Goal: Task Accomplishment & Management: Manage account settings

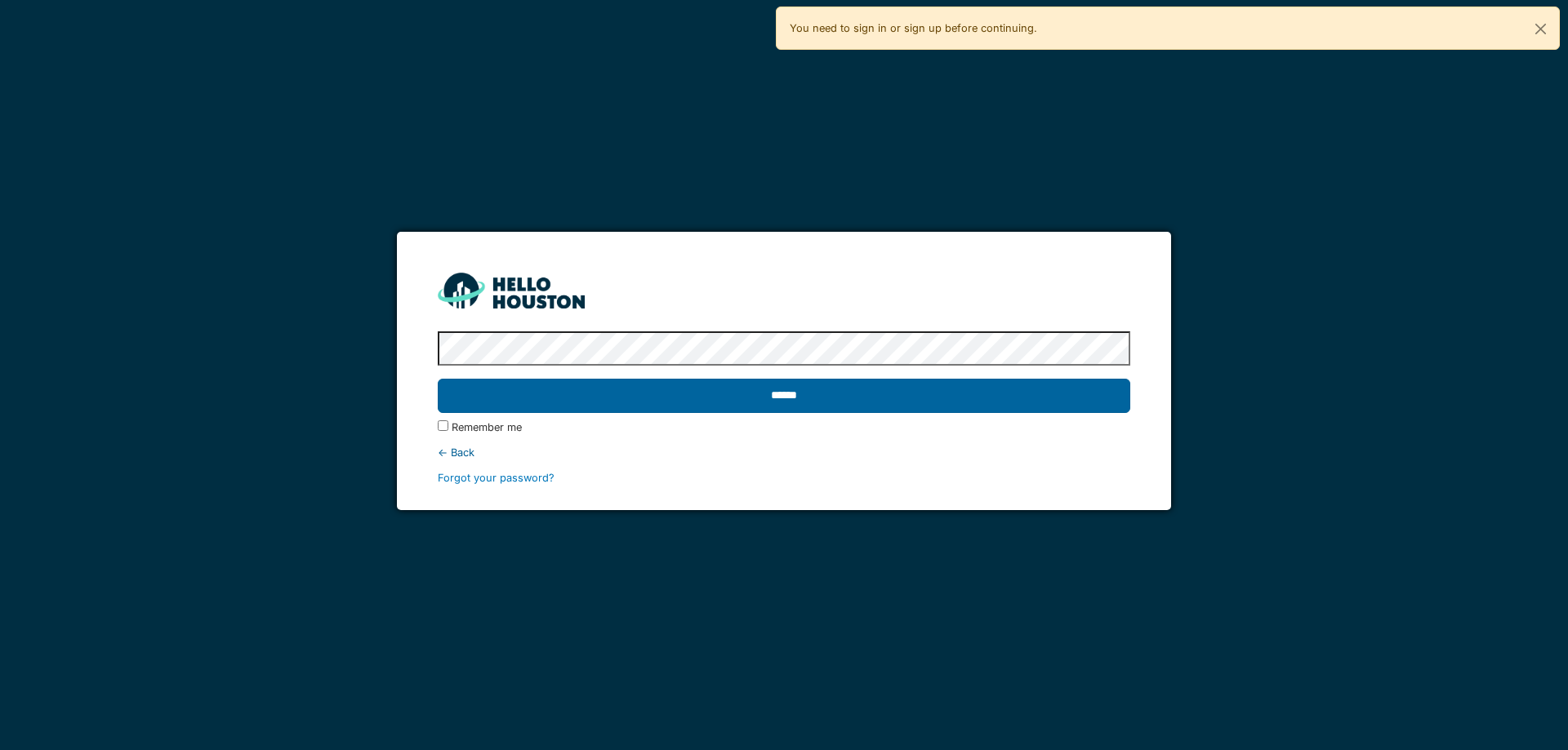
click at [831, 392] on input "******" at bounding box center [784, 395] width 692 height 34
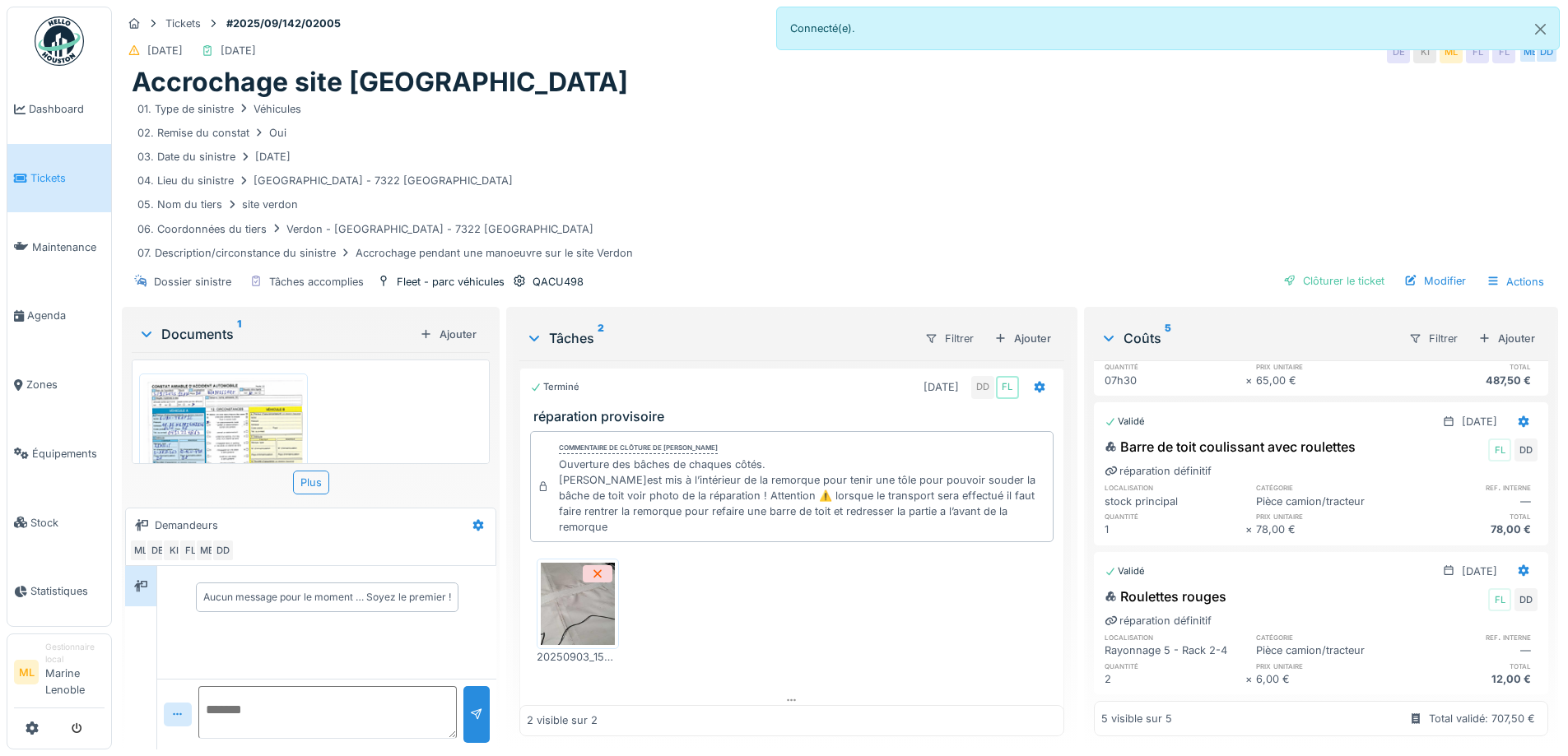
scroll to position [353, 0]
click at [215, 424] on img at bounding box center [223, 490] width 160 height 226
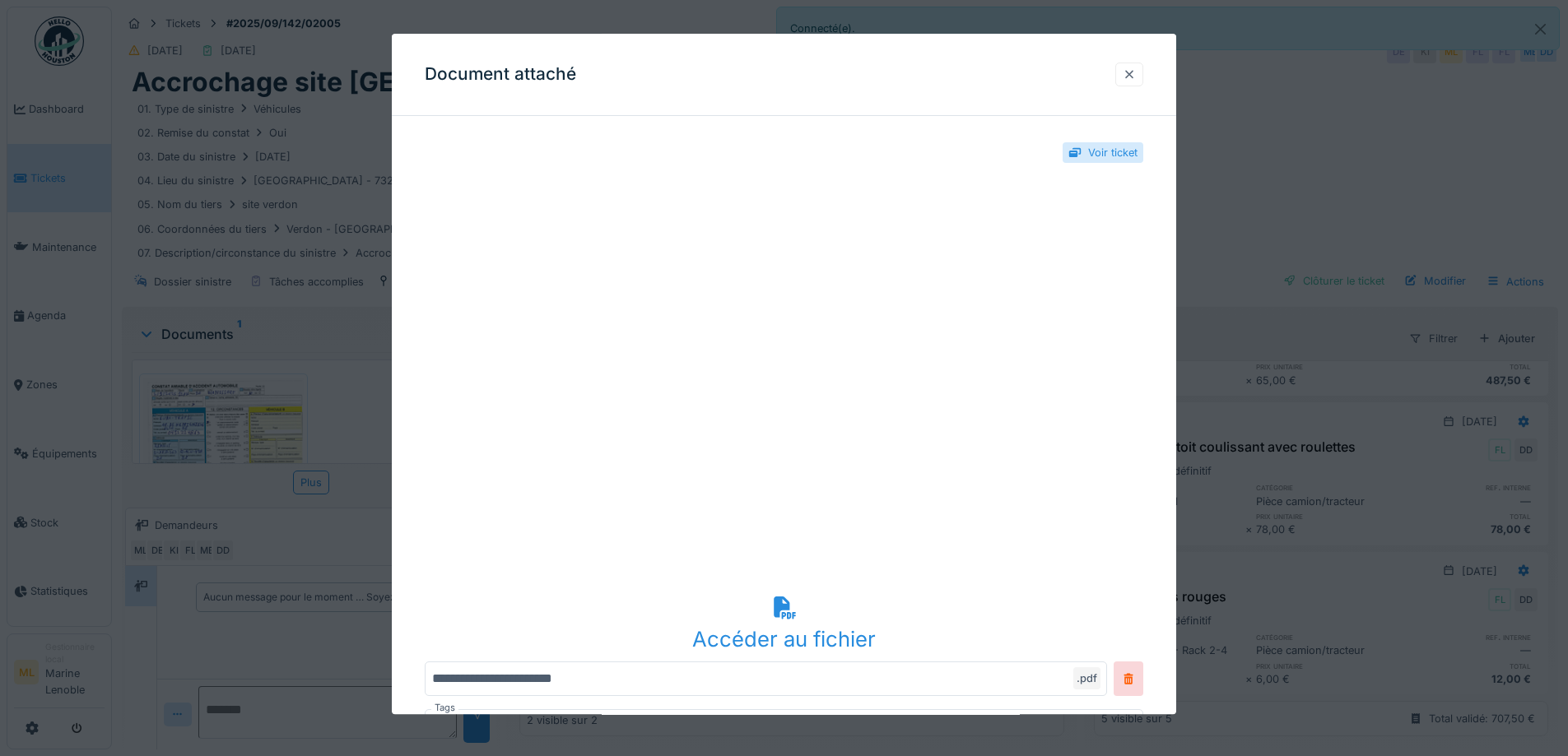
click at [1133, 77] on div at bounding box center [1129, 74] width 13 height 16
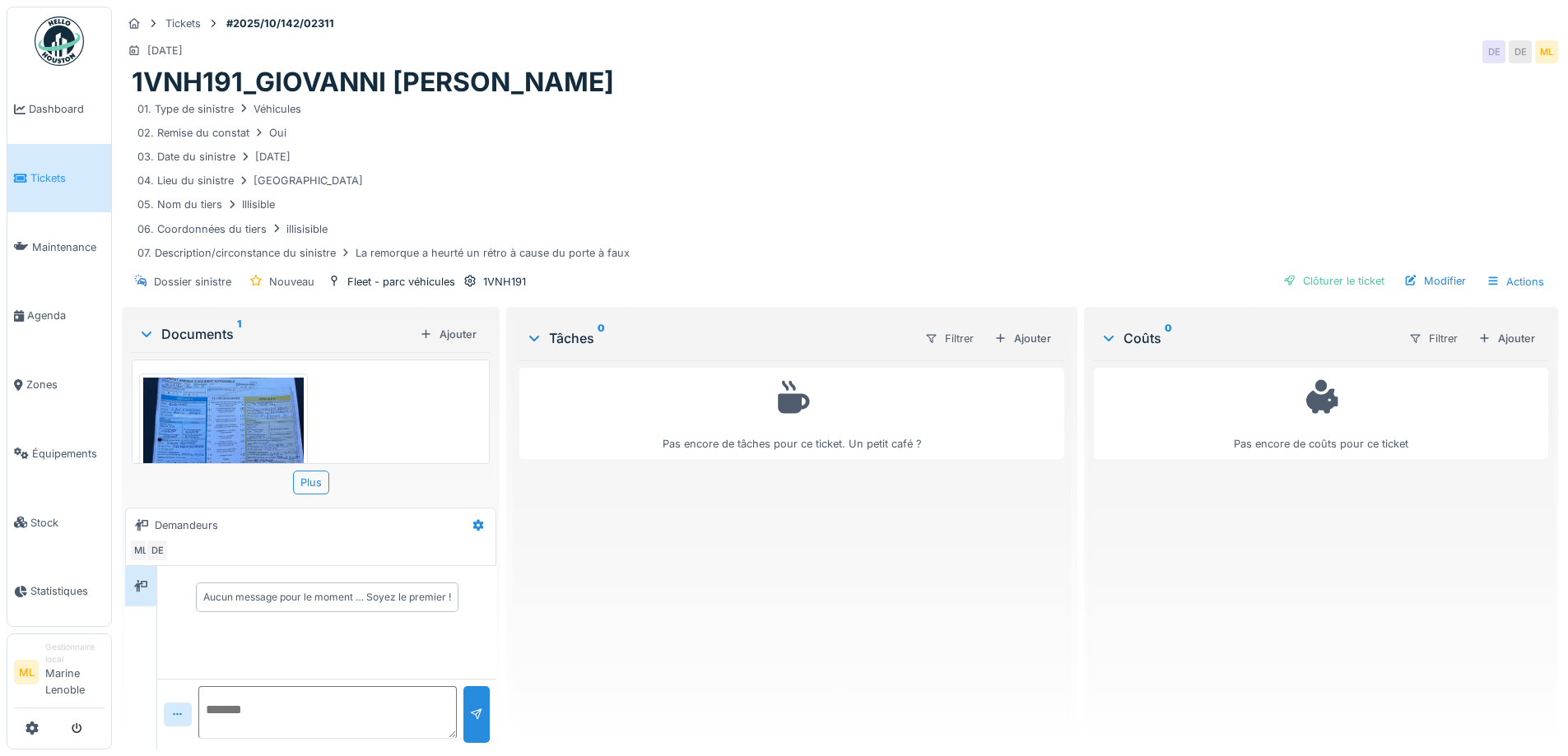
click at [211, 423] on img at bounding box center [223, 484] width 160 height 213
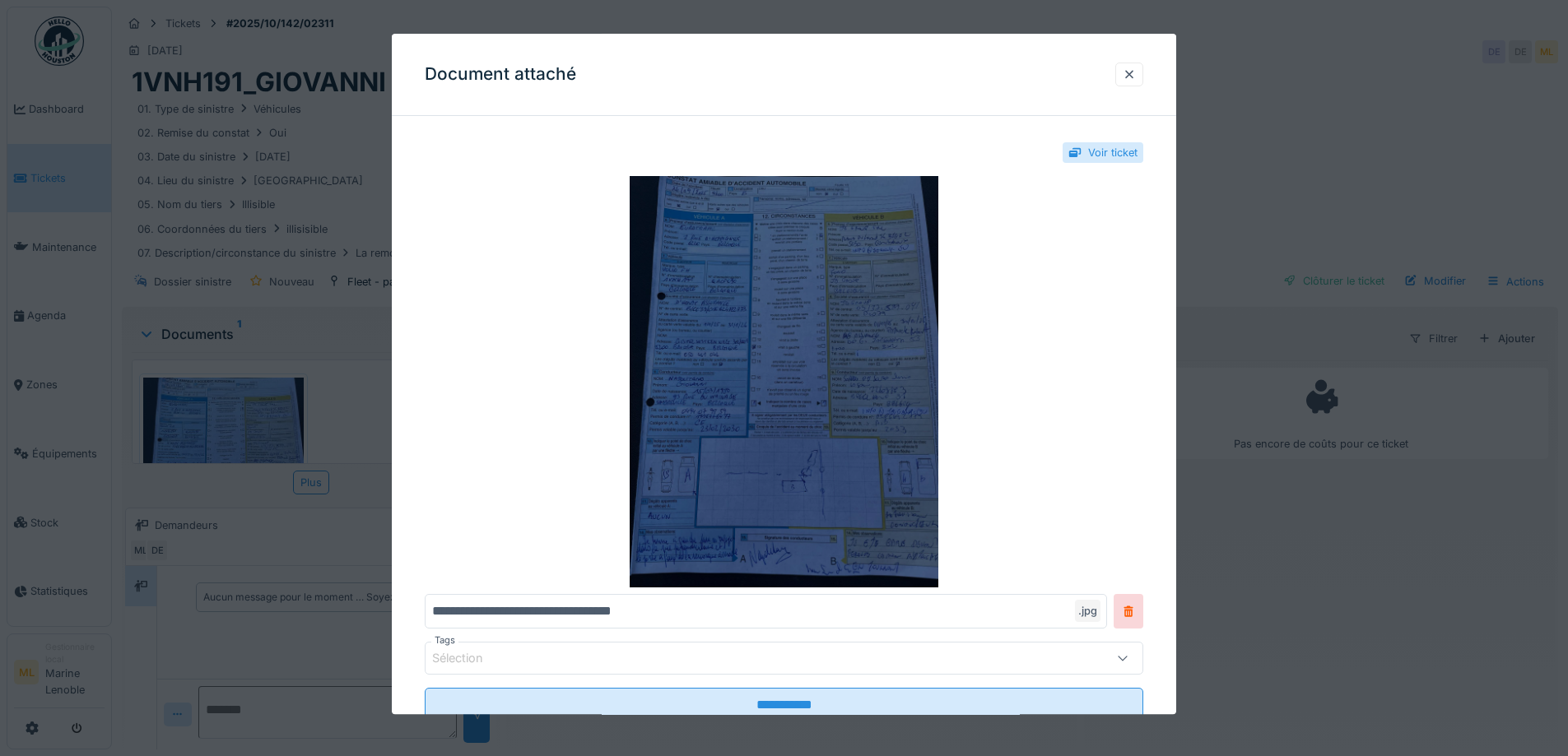
click at [829, 373] on img at bounding box center [784, 383] width 719 height 411
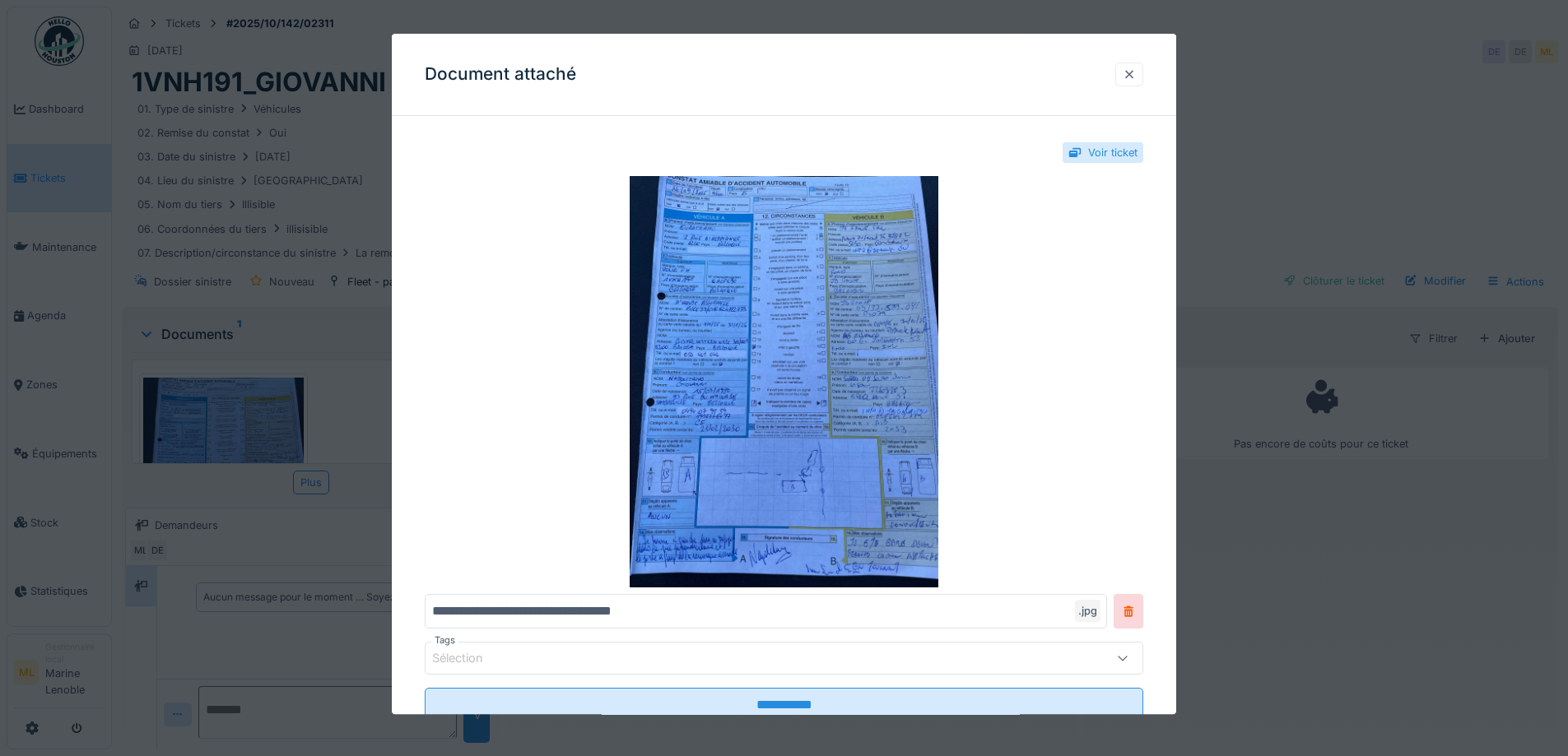
click at [1134, 66] on div at bounding box center [1128, 74] width 28 height 24
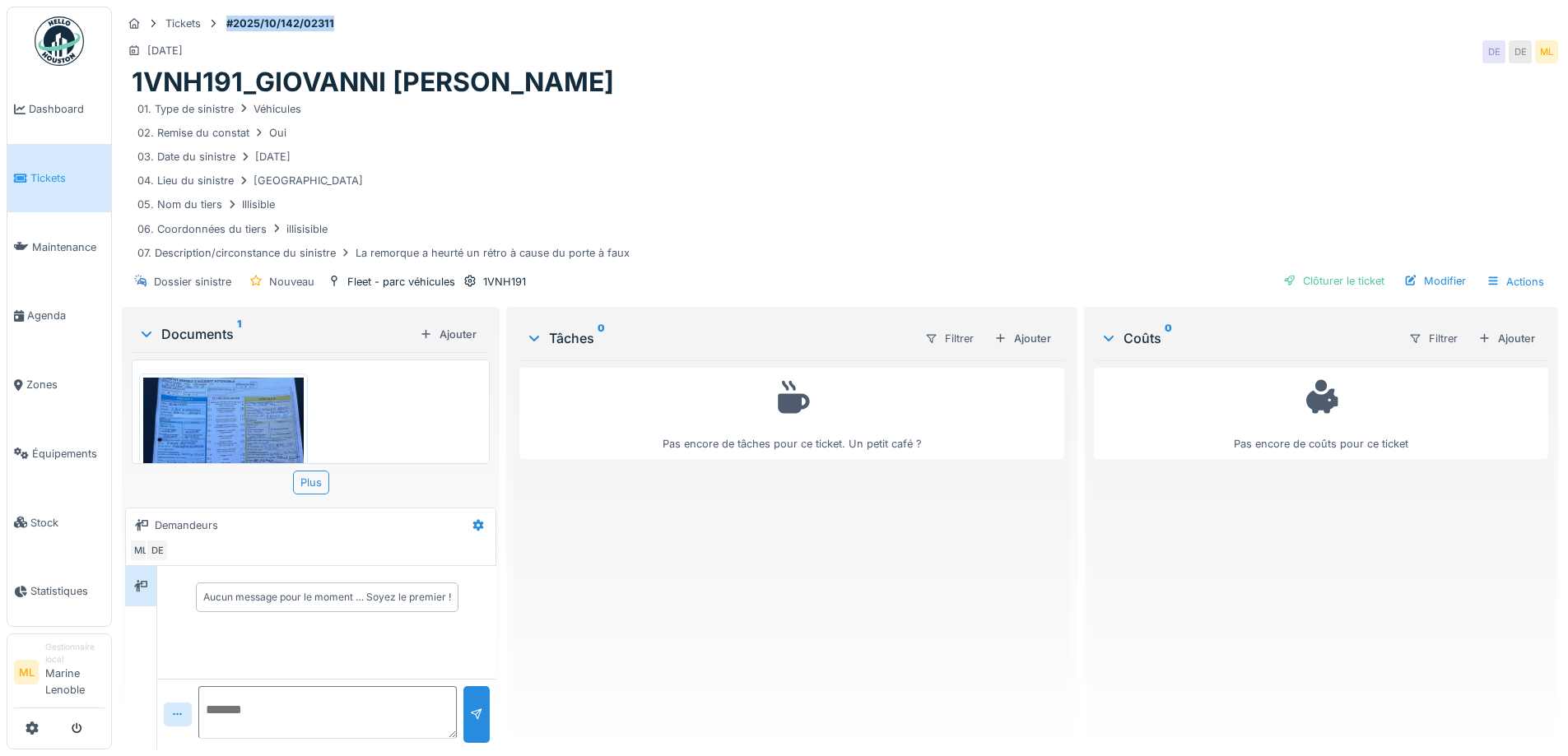
drag, startPoint x: 339, startPoint y: 26, endPoint x: 223, endPoint y: 23, distance: 116.0
click at [223, 23] on div "Tickets #2025/10/142/02311" at bounding box center [840, 23] width 1436 height 21
copy strong "#2025/10/142/02311"
click at [1428, 279] on div "Modifier" at bounding box center [1435, 281] width 75 height 23
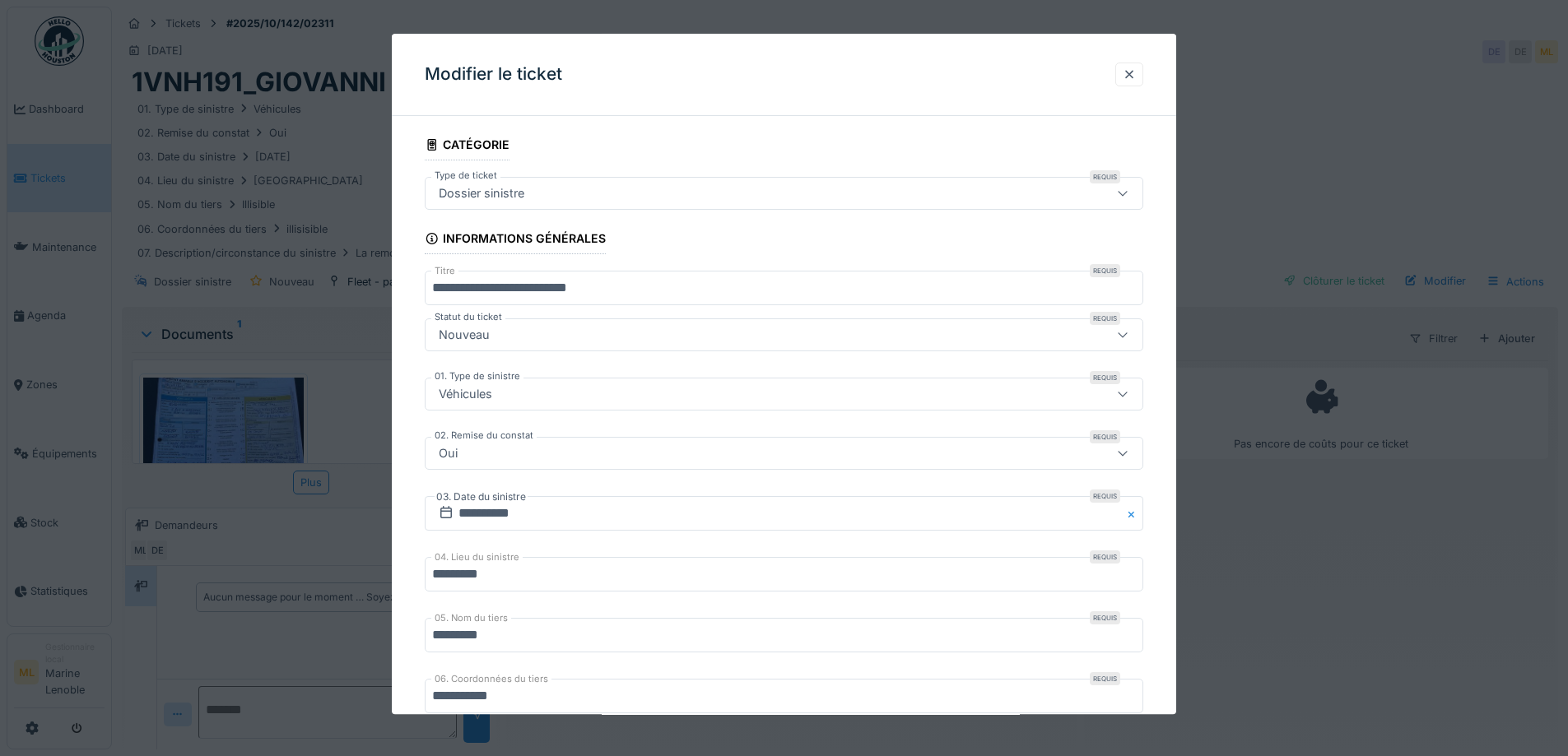
click at [557, 332] on div "Nouveau" at bounding box center [741, 336] width 619 height 18
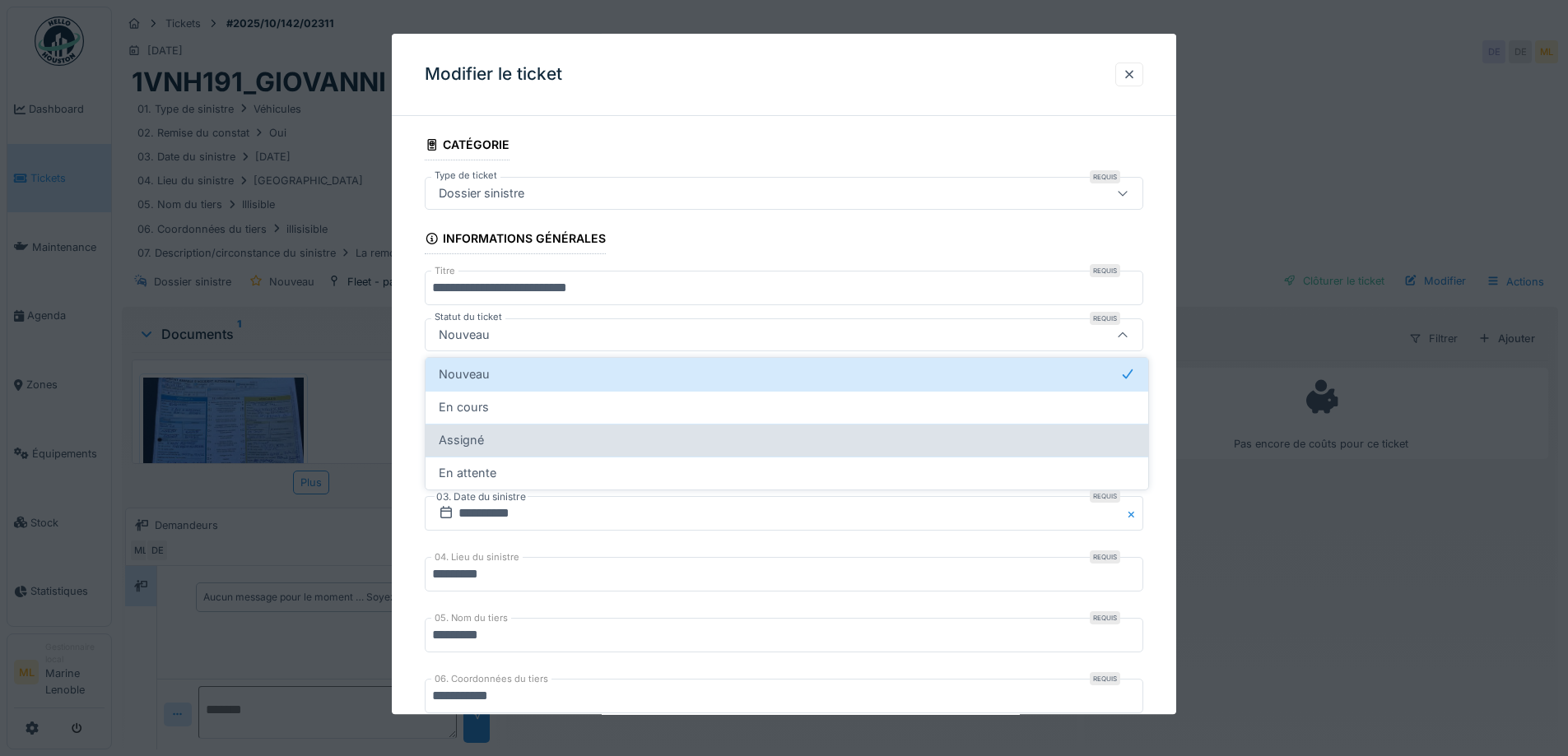
click at [499, 430] on div "Assigné" at bounding box center [787, 439] width 723 height 33
type input "********"
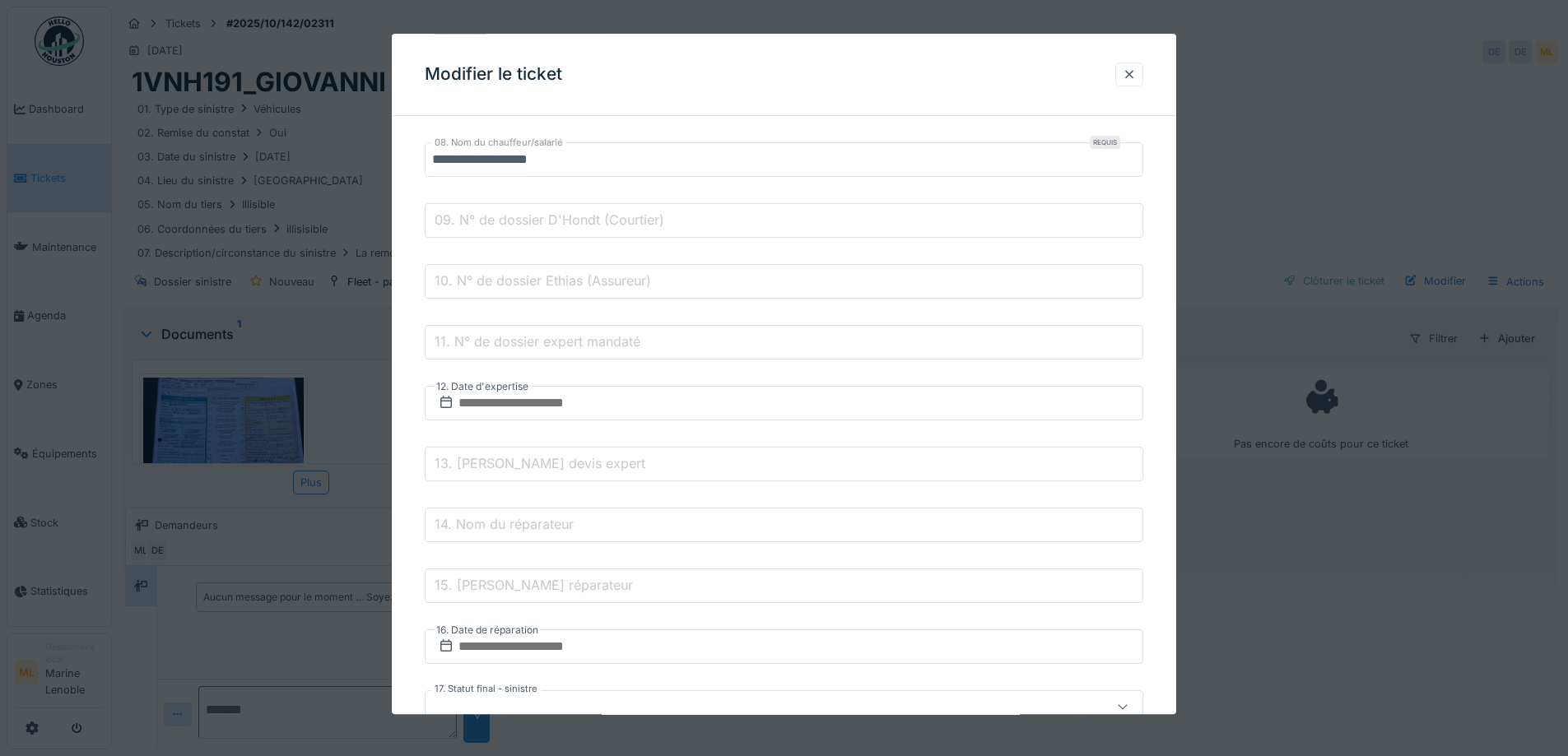
scroll to position [740, 0]
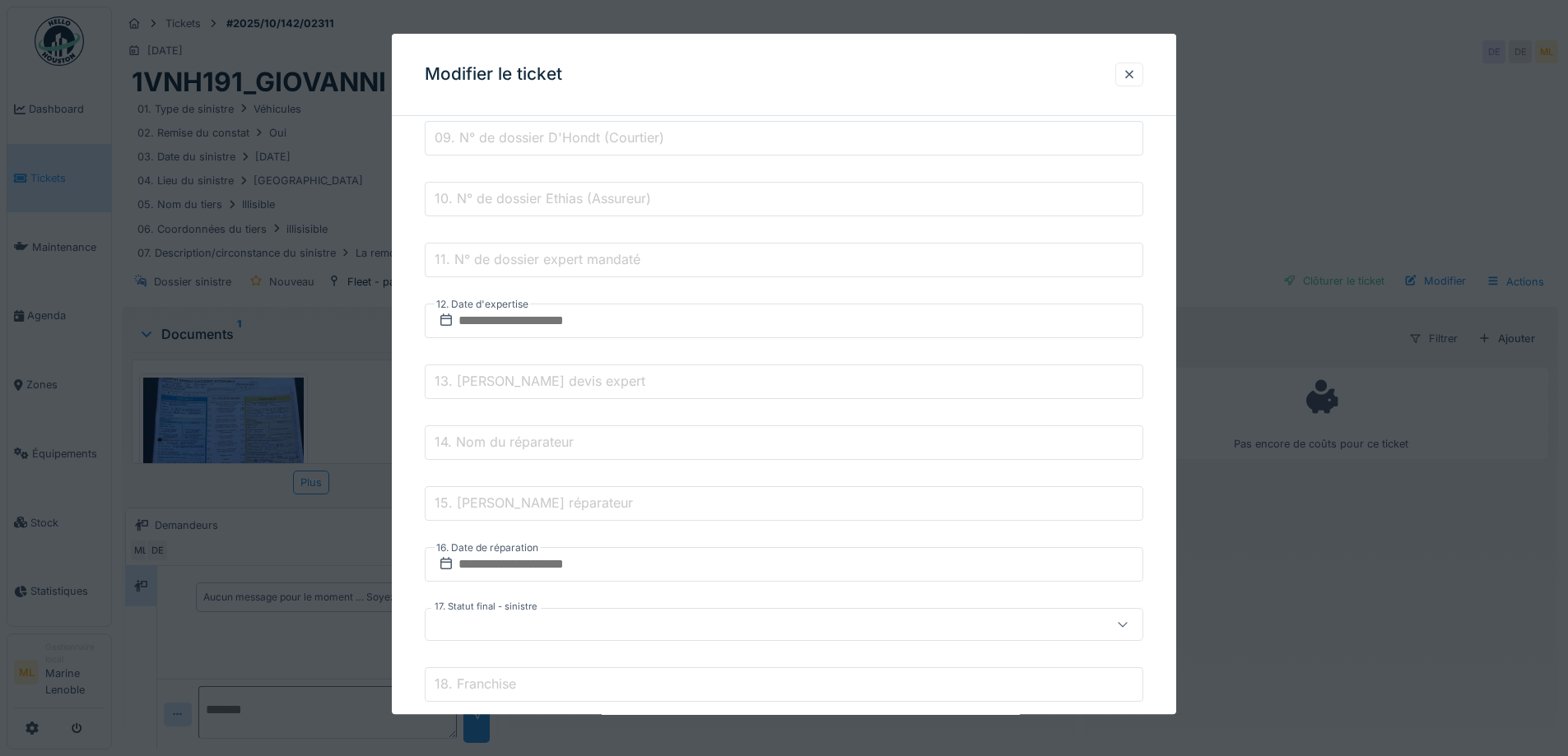
click at [600, 625] on div at bounding box center [741, 626] width 619 height 18
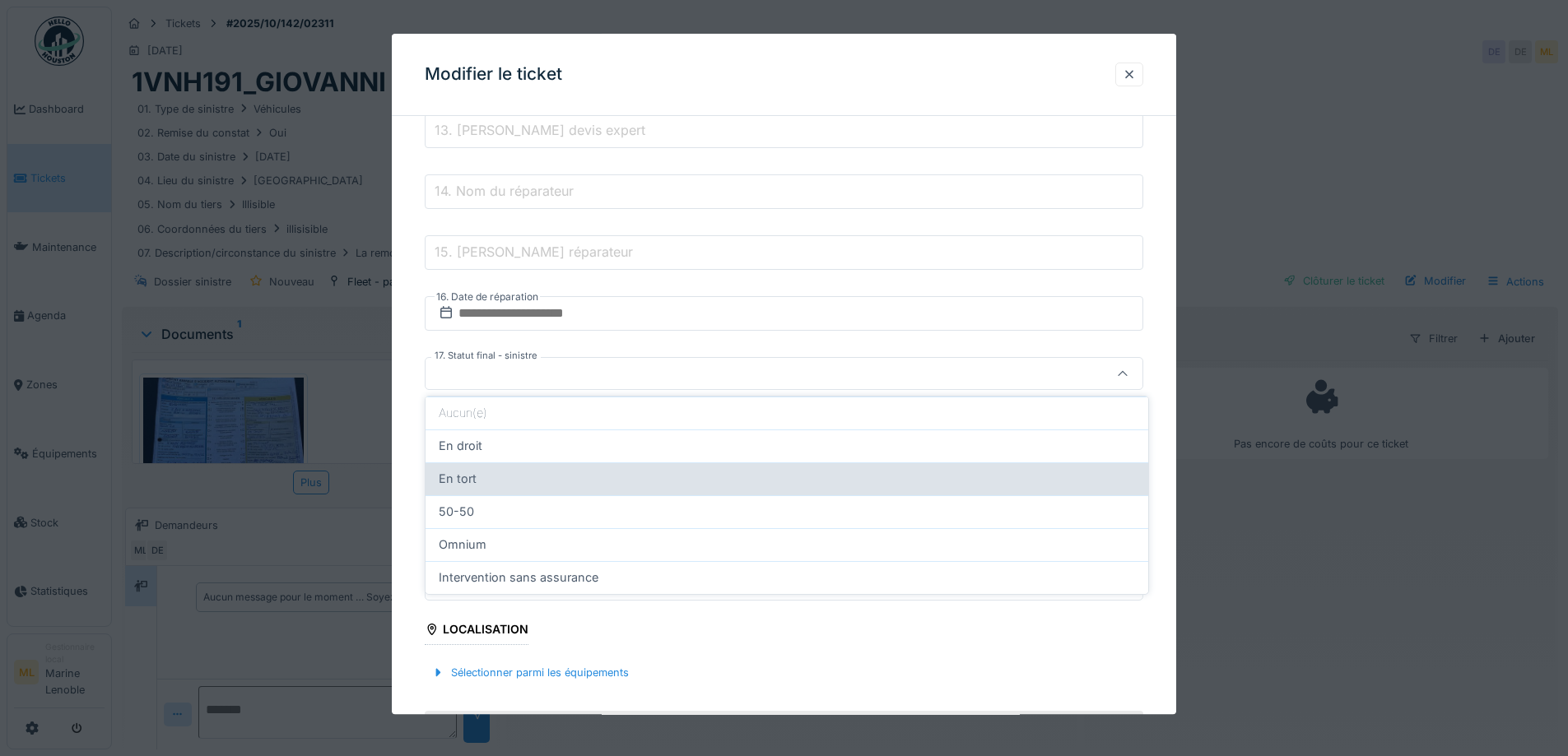
click at [481, 482] on div "En tort" at bounding box center [787, 479] width 696 height 18
type input "*******"
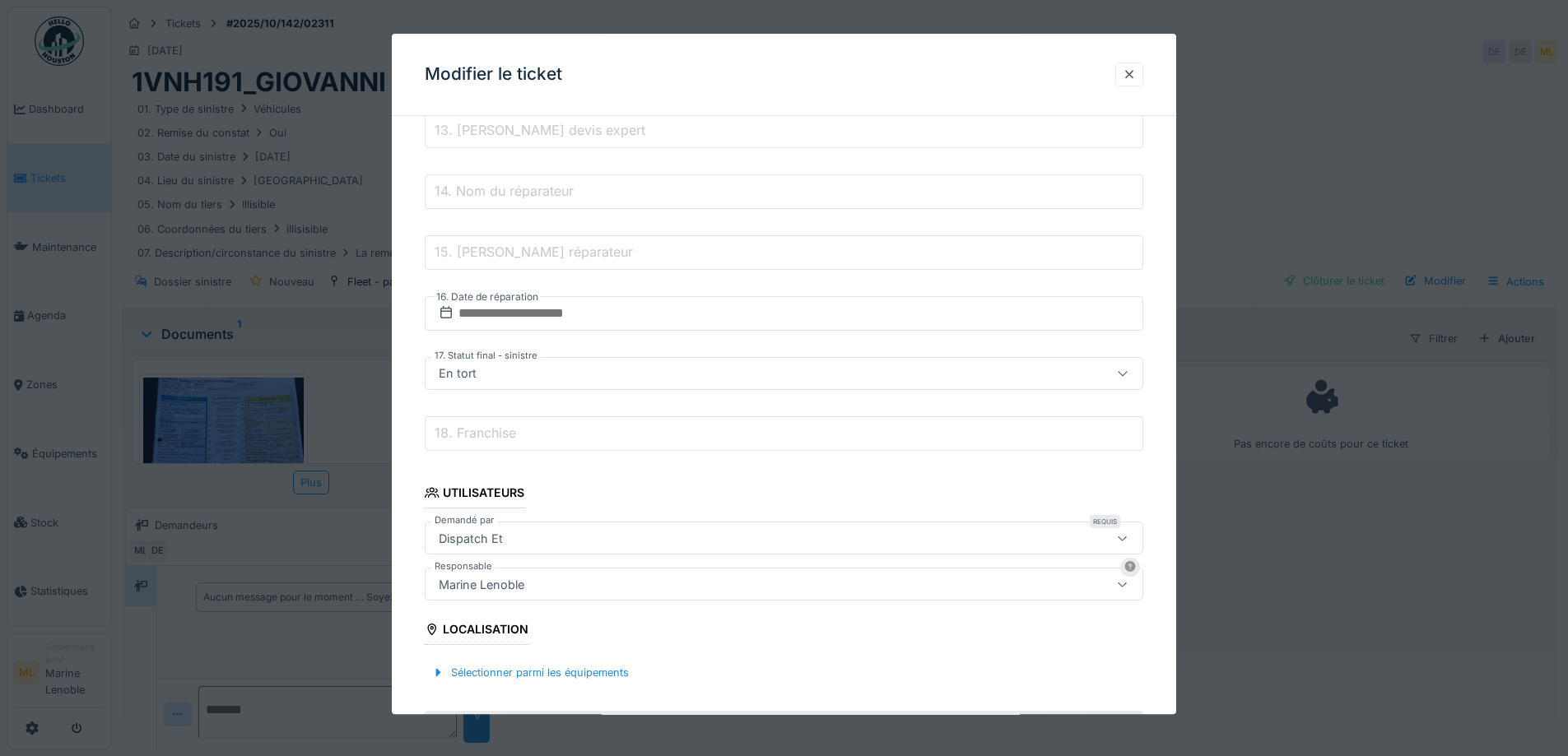
scroll to position [1224, 0]
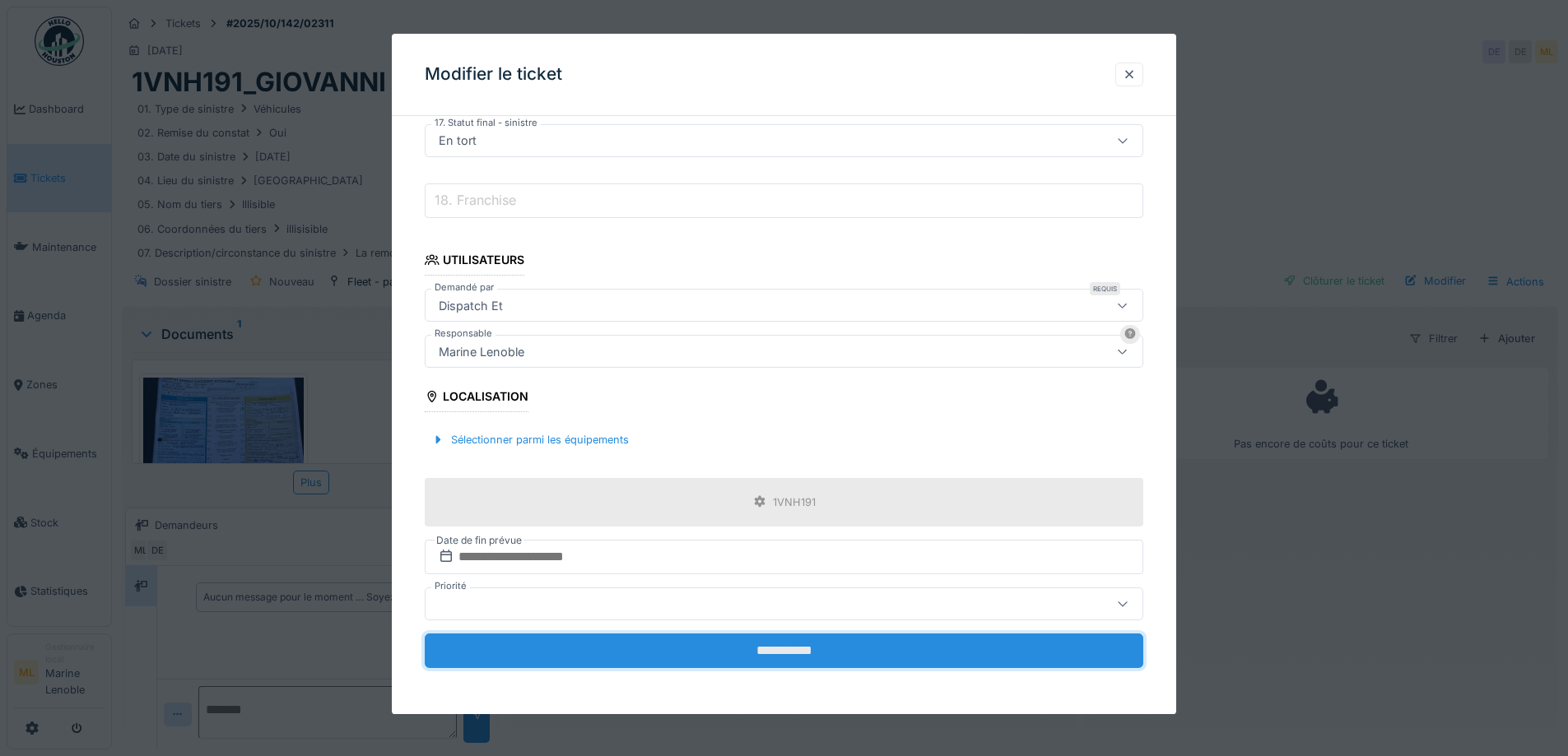
click at [808, 652] on input "**********" at bounding box center [784, 650] width 719 height 34
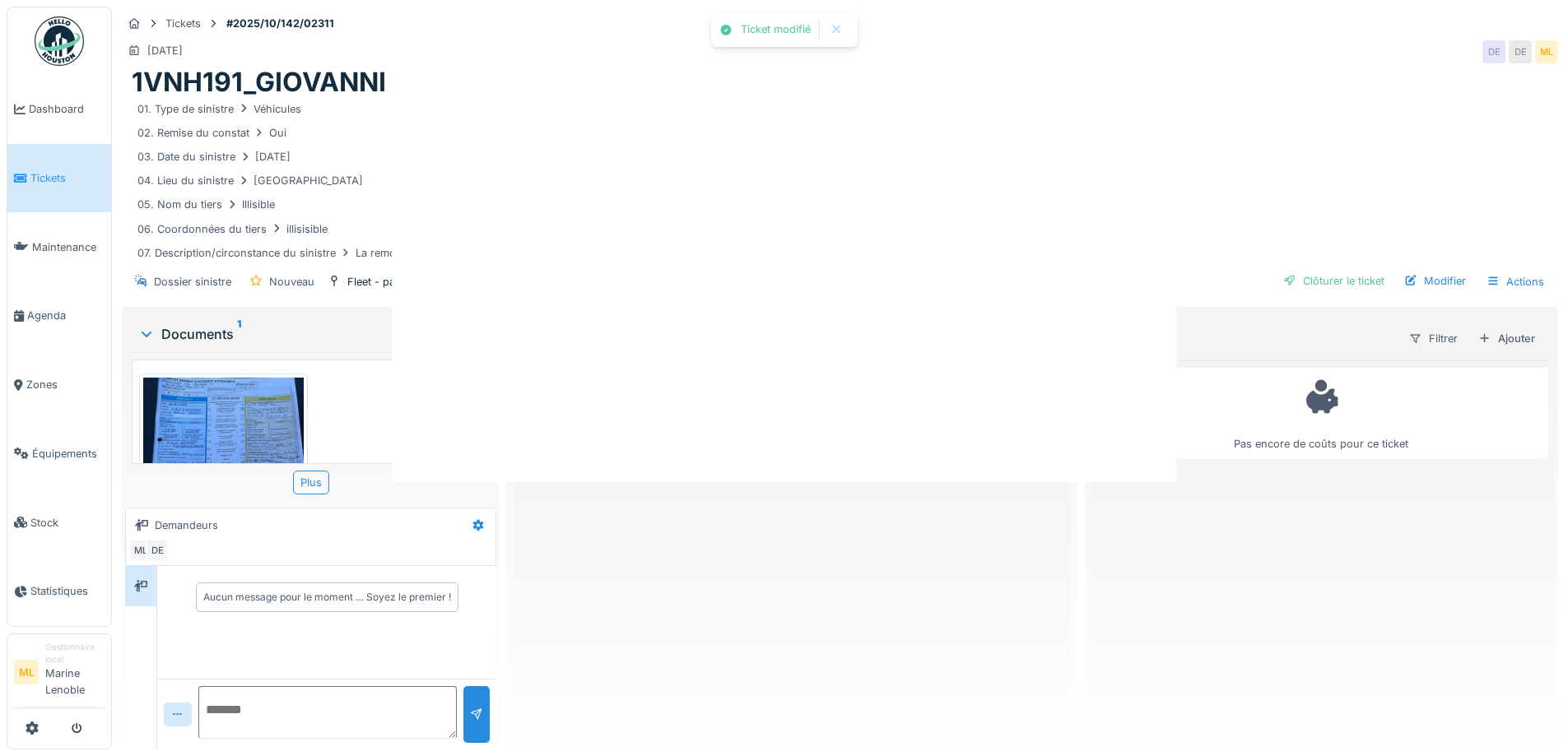
scroll to position [0, 0]
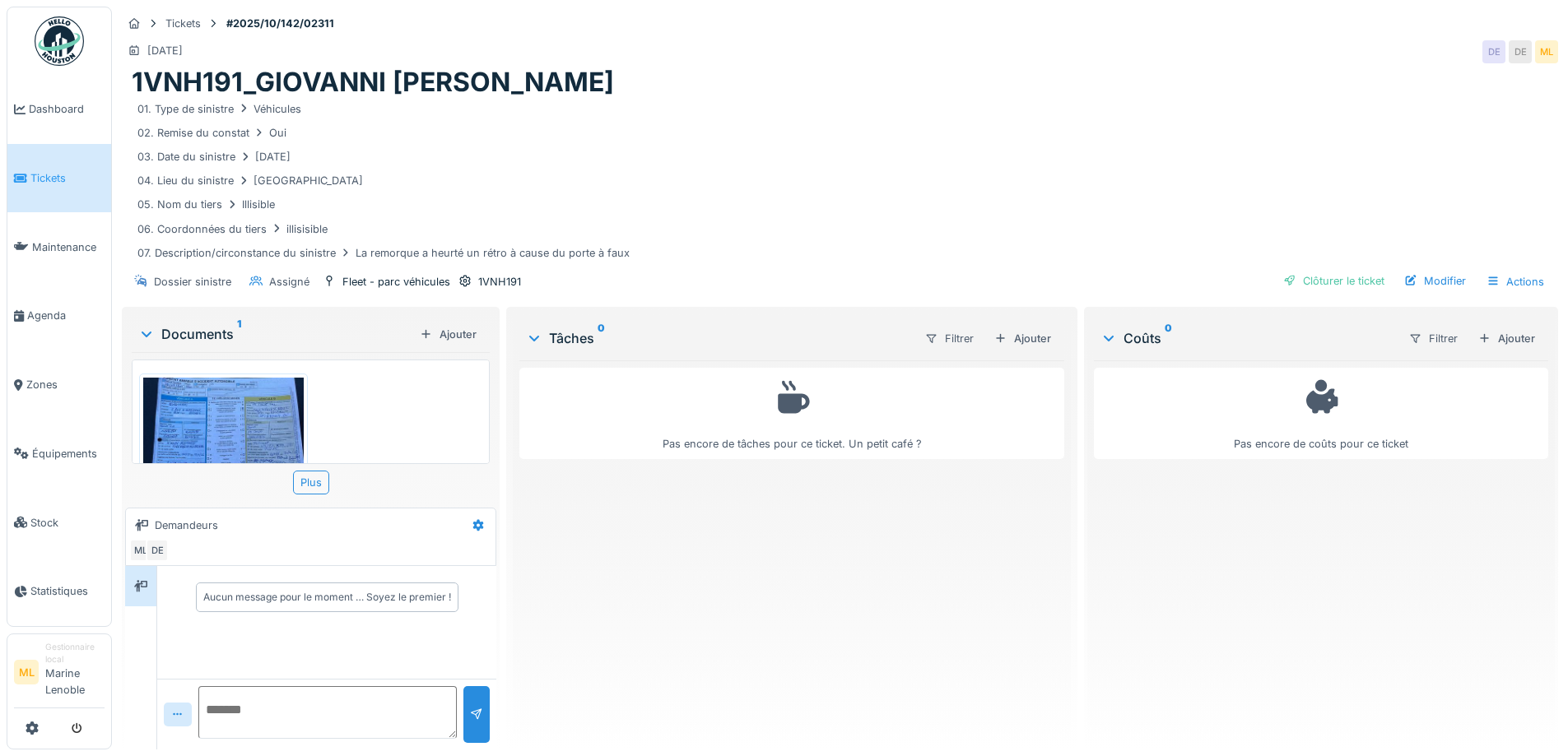
click at [46, 177] on span "Tickets" at bounding box center [67, 178] width 74 height 16
